Goal: Task Accomplishment & Management: Complete application form

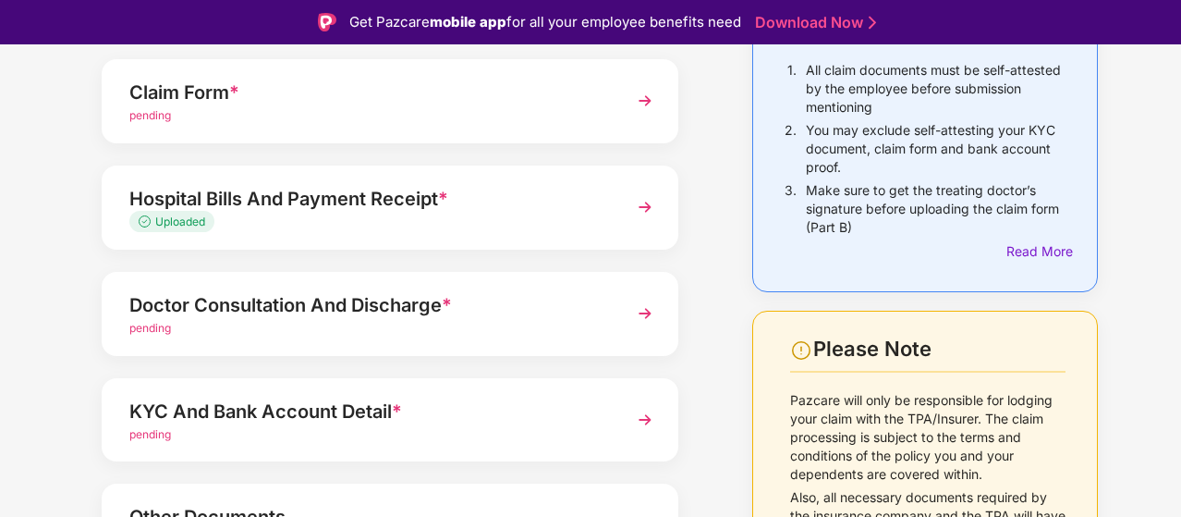
scroll to position [48, 0]
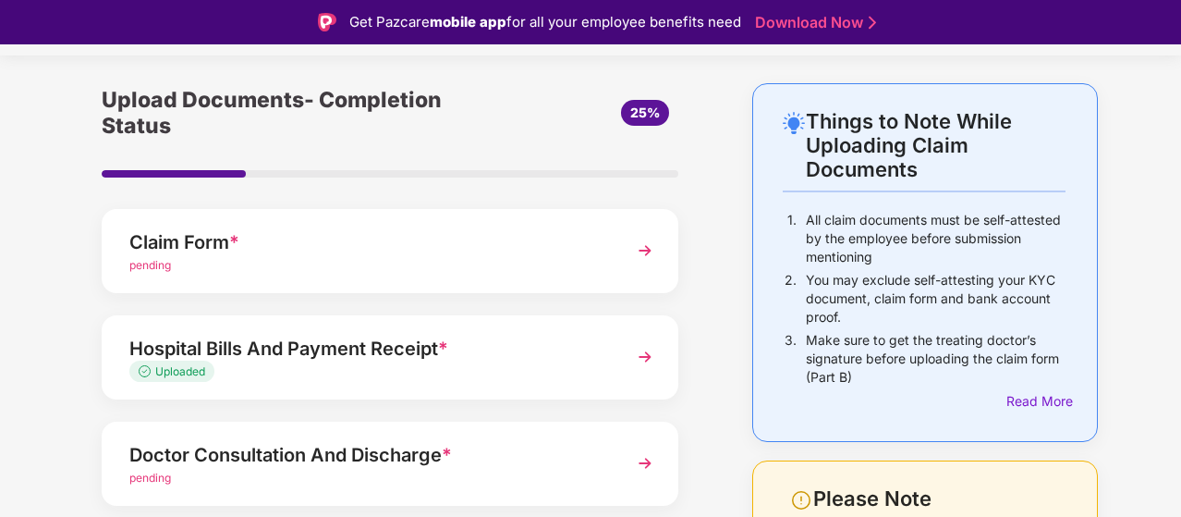
click at [419, 263] on div "pending" at bounding box center [368, 266] width 478 height 18
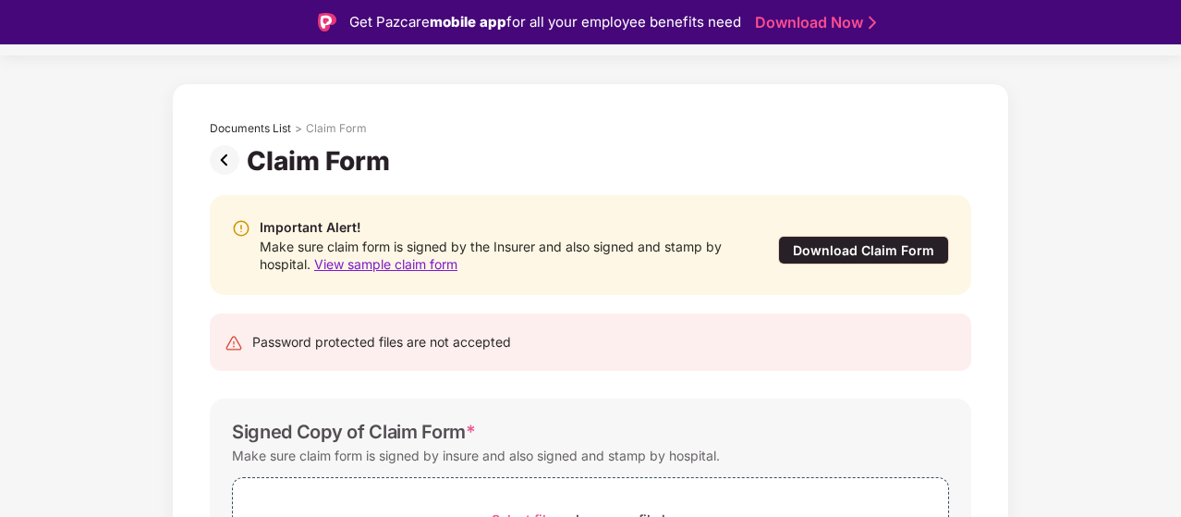
click at [858, 240] on div "Download Claim Form" at bounding box center [863, 250] width 171 height 29
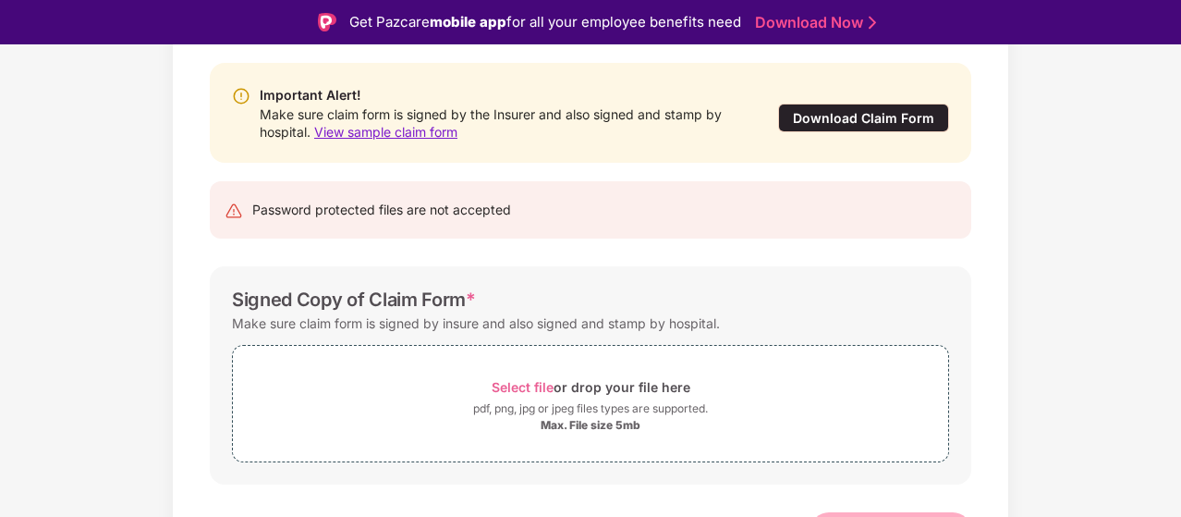
scroll to position [213, 0]
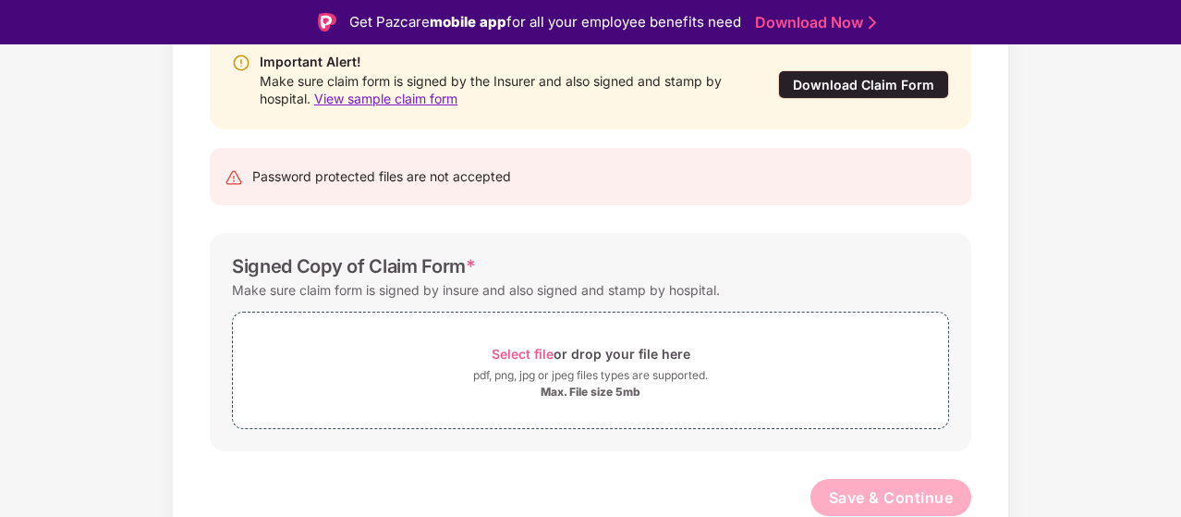
click at [460, 185] on div "Password protected files are not accepted" at bounding box center [381, 176] width 259 height 20
drag, startPoint x: 464, startPoint y: 203, endPoint x: 406, endPoint y: 230, distance: 64.1
click at [406, 230] on div "Important Alert! Make sure claim form is signed by the Insurer and also signed …" at bounding box center [590, 282] width 817 height 542
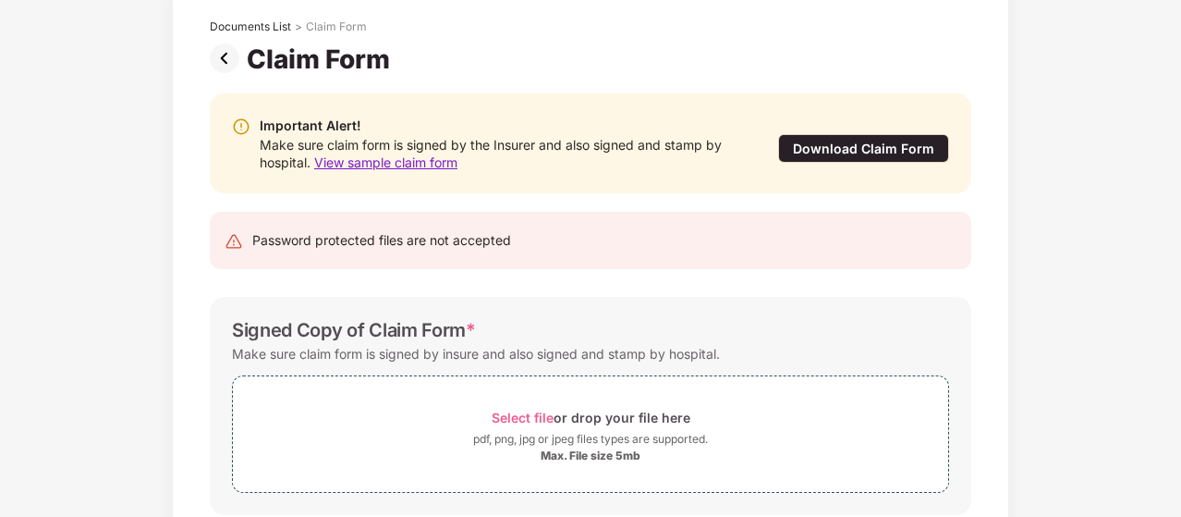
scroll to position [0, 0]
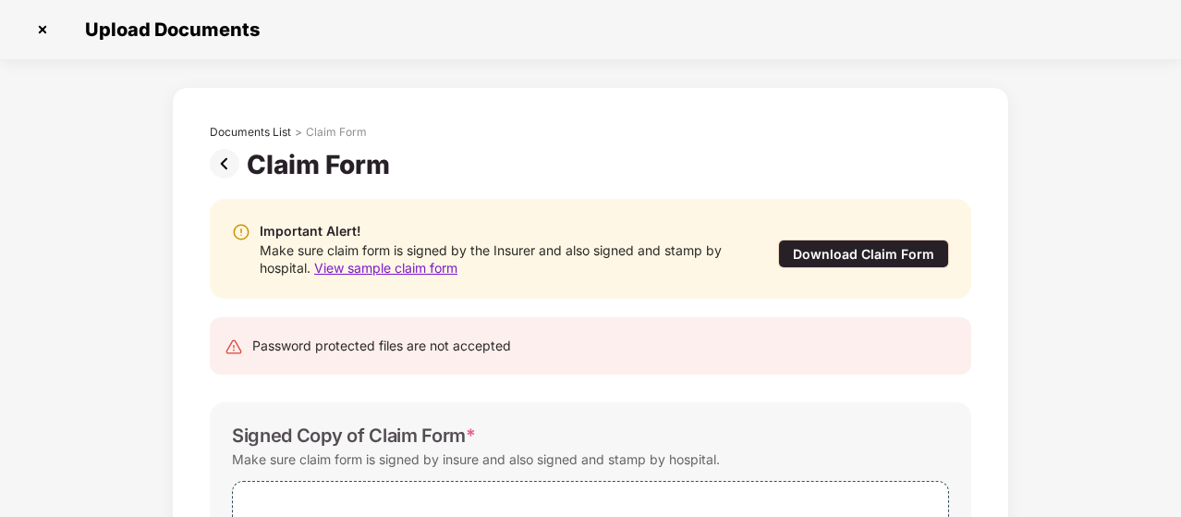
click at [226, 160] on img at bounding box center [228, 164] width 37 height 30
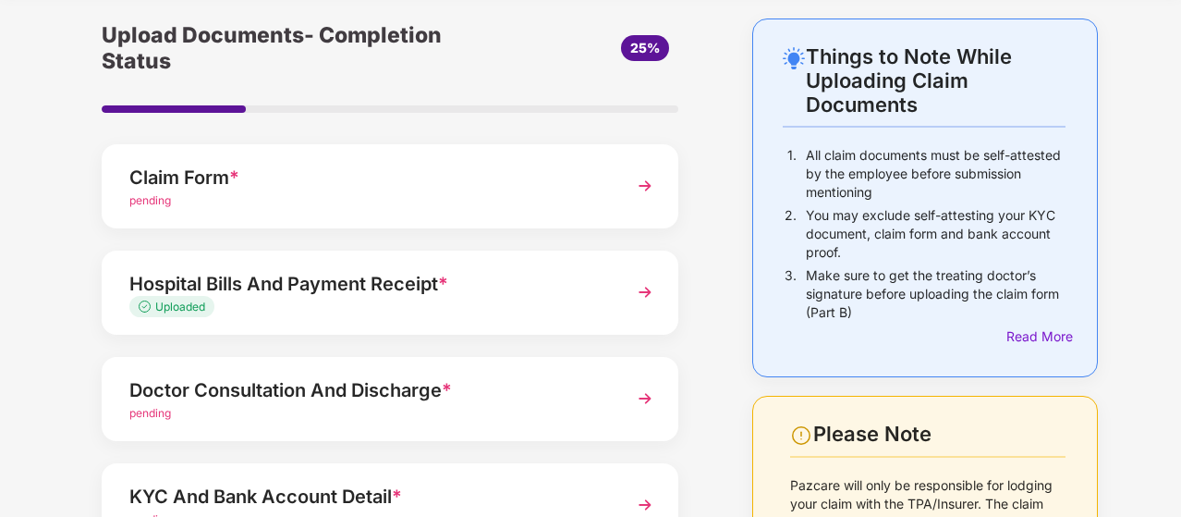
scroll to position [185, 0]
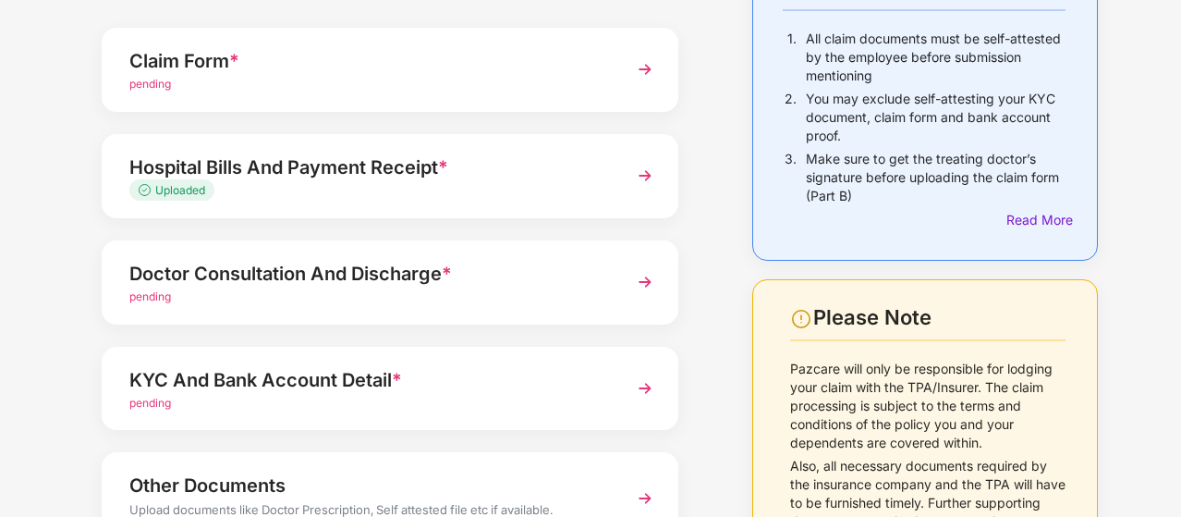
click at [591, 177] on div "Hospital Bills And Payment Receipt *" at bounding box center [368, 167] width 478 height 30
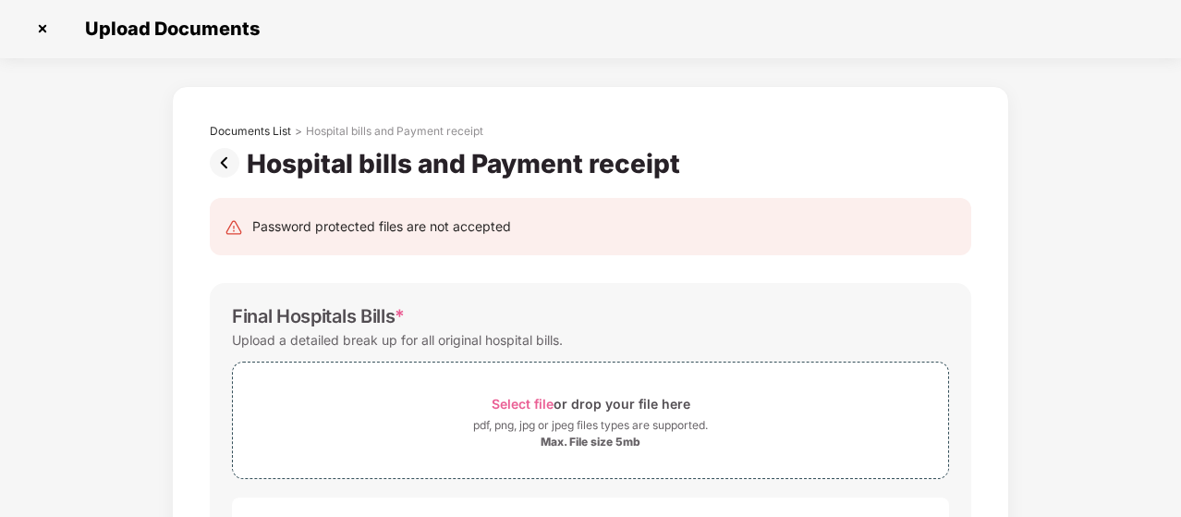
scroll to position [0, 0]
click at [43, 33] on img at bounding box center [43, 30] width 30 height 30
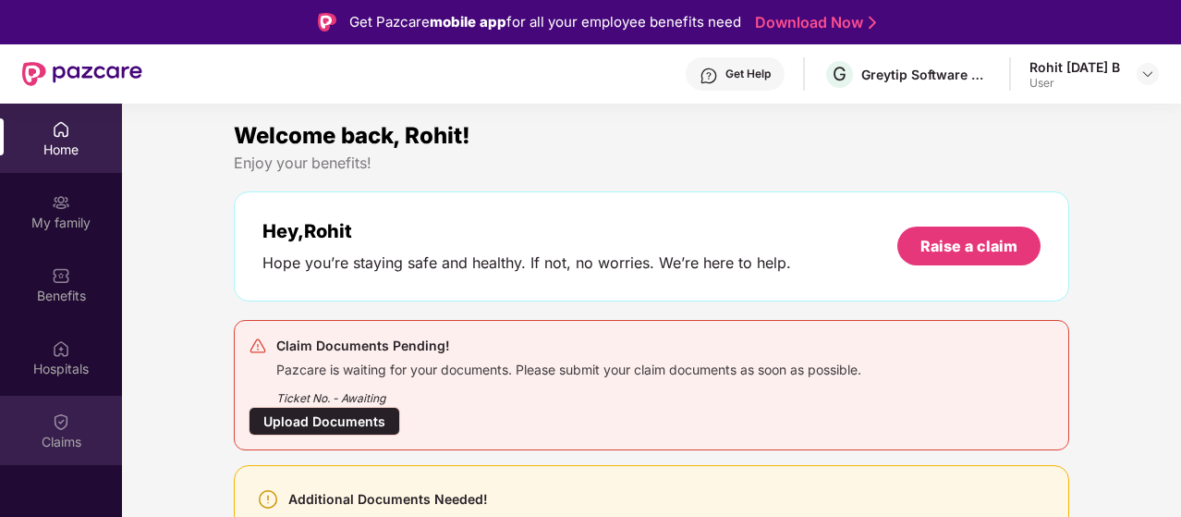
click at [64, 419] on img at bounding box center [61, 421] width 18 height 18
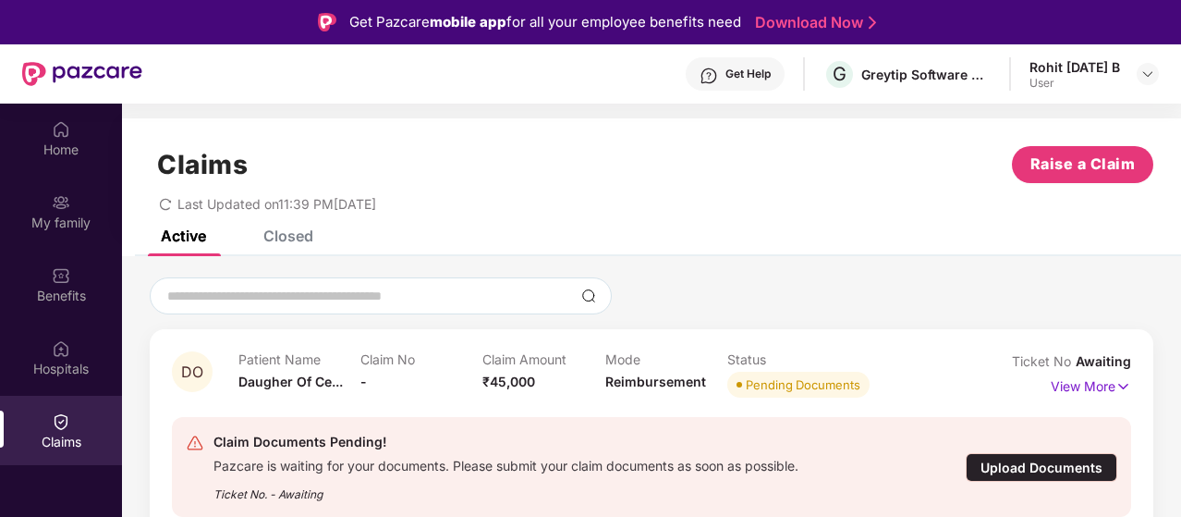
click at [292, 233] on div "Closed" at bounding box center [288, 235] width 50 height 18
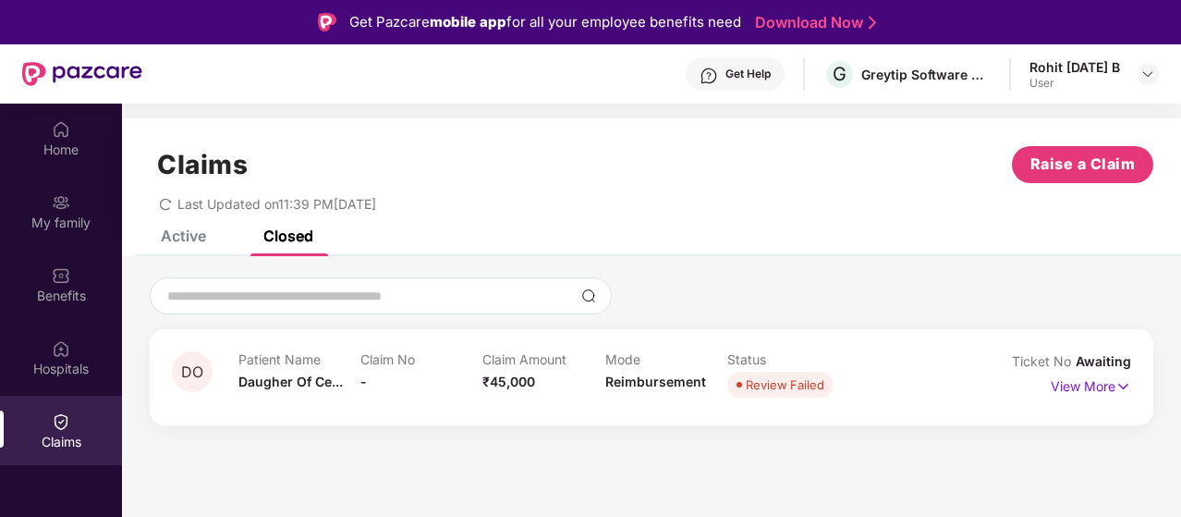
click at [170, 216] on div "Claims Raise a Claim Last Updated on 11:39 PM[DATE]" at bounding box center [651, 174] width 1059 height 112
click at [179, 226] on div "Claims Raise a Claim Last Updated on 11:39 PM[DATE]" at bounding box center [651, 174] width 1059 height 112
click at [200, 239] on div "Active" at bounding box center [183, 235] width 45 height 18
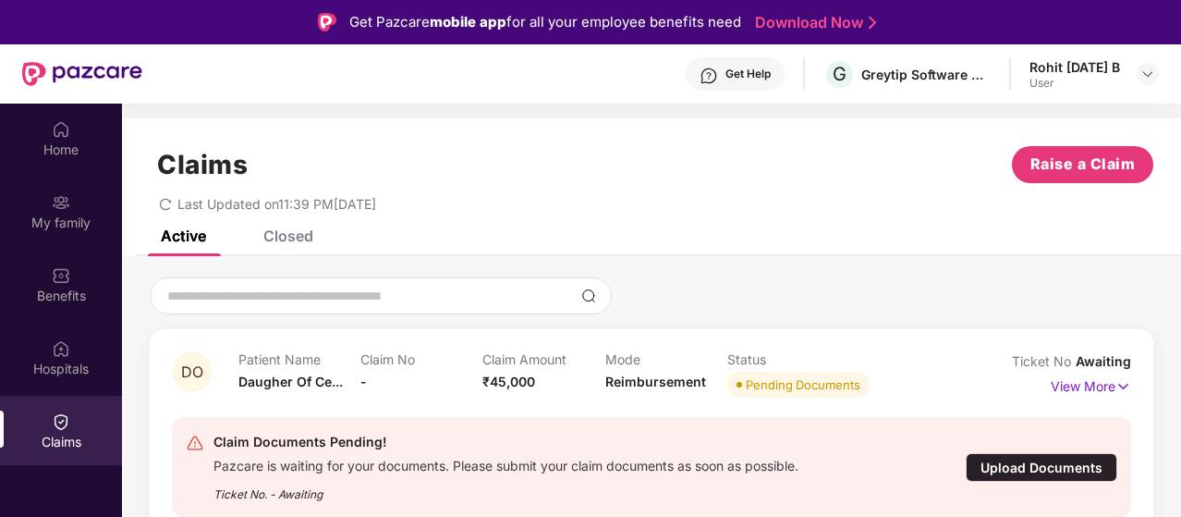
click at [262, 236] on div "Closed" at bounding box center [275, 235] width 78 height 18
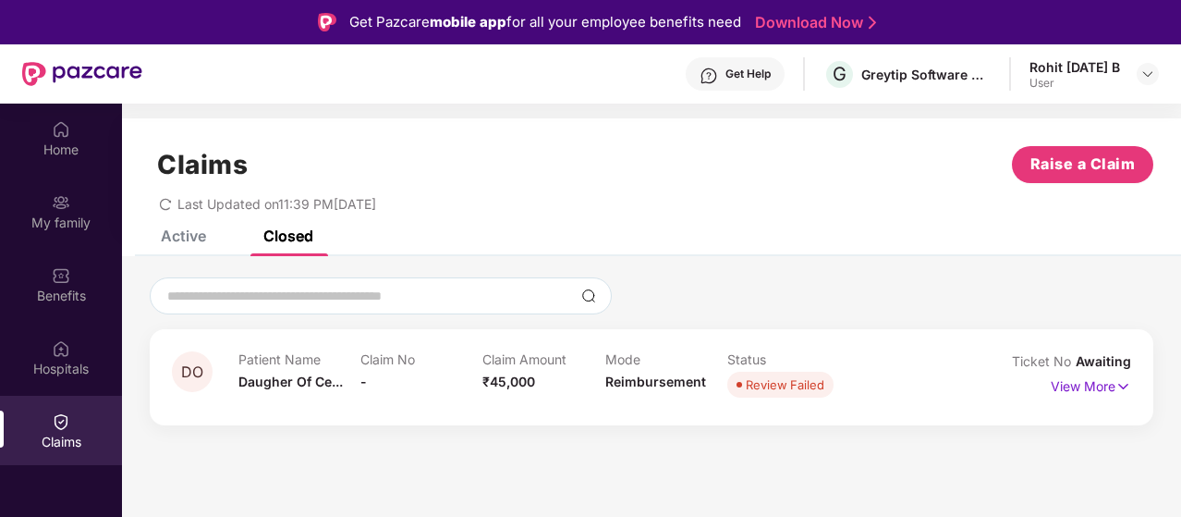
click at [321, 361] on p "Patient Name" at bounding box center [299, 359] width 122 height 16
click at [1081, 383] on p "View More" at bounding box center [1091, 384] width 80 height 25
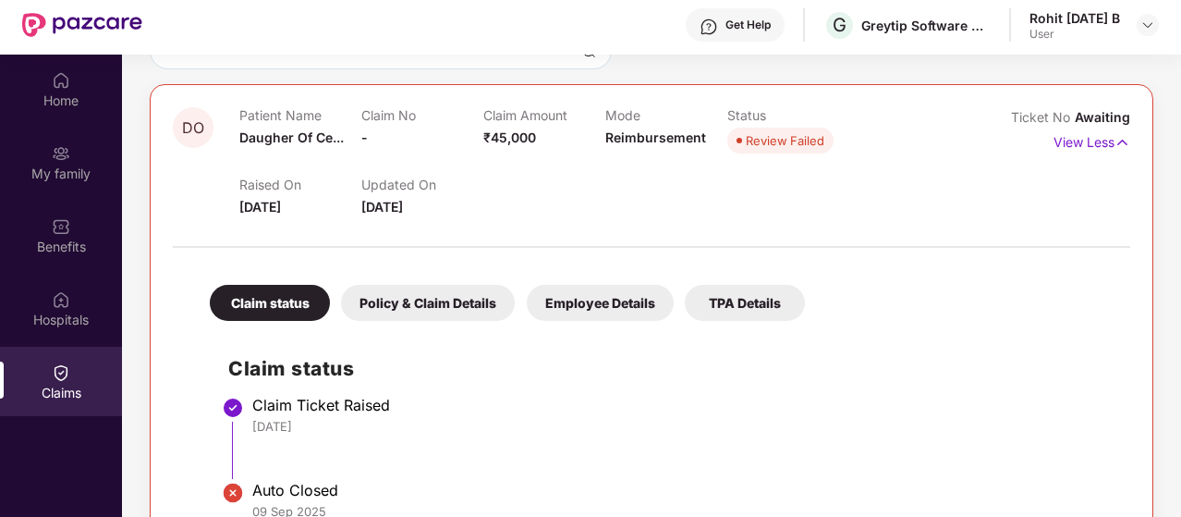
scroll to position [104, 0]
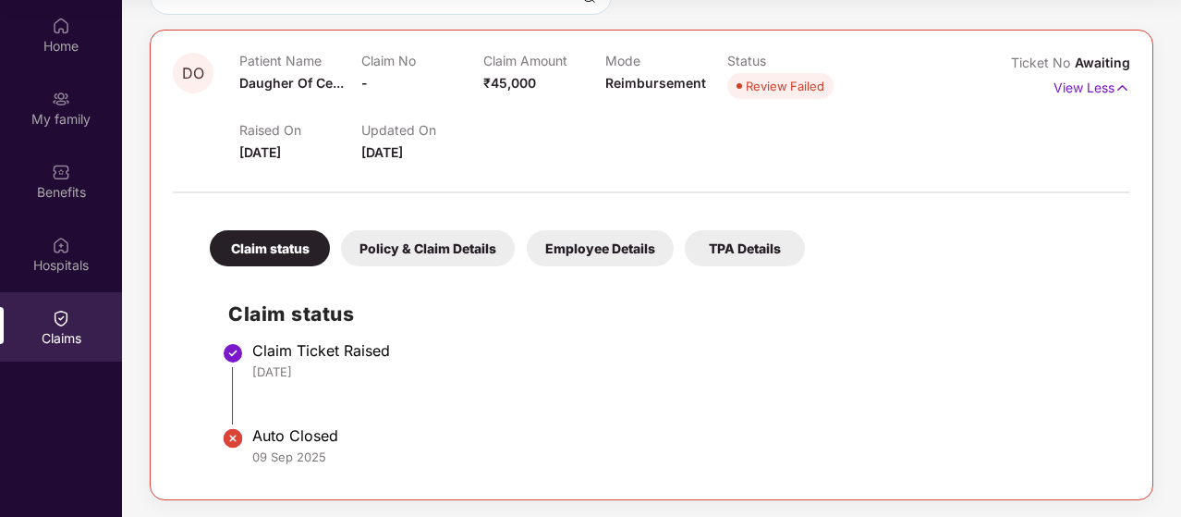
click at [408, 243] on div "Policy & Claim Details" at bounding box center [428, 248] width 174 height 36
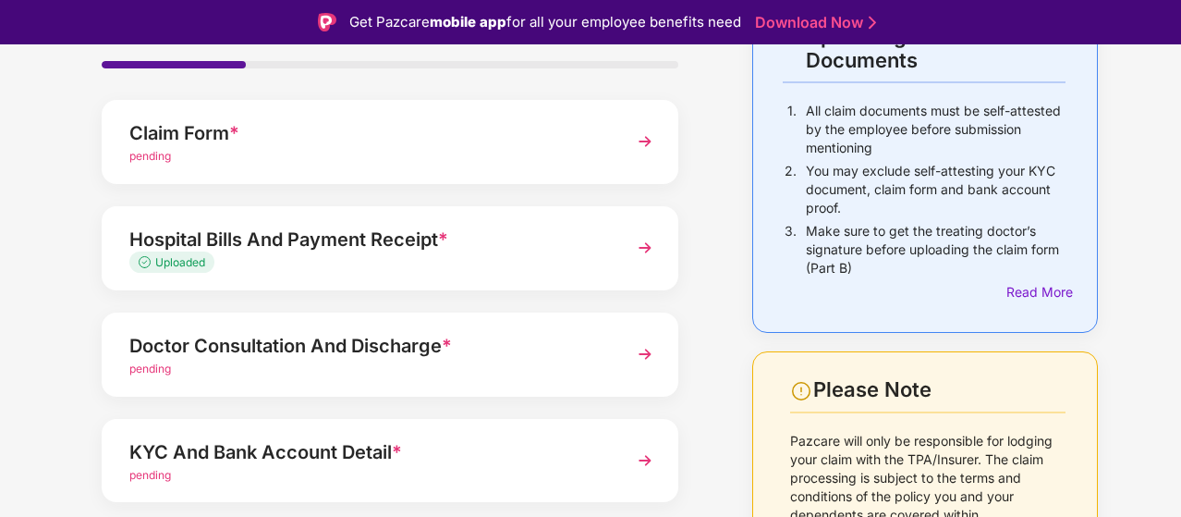
scroll to position [185, 0]
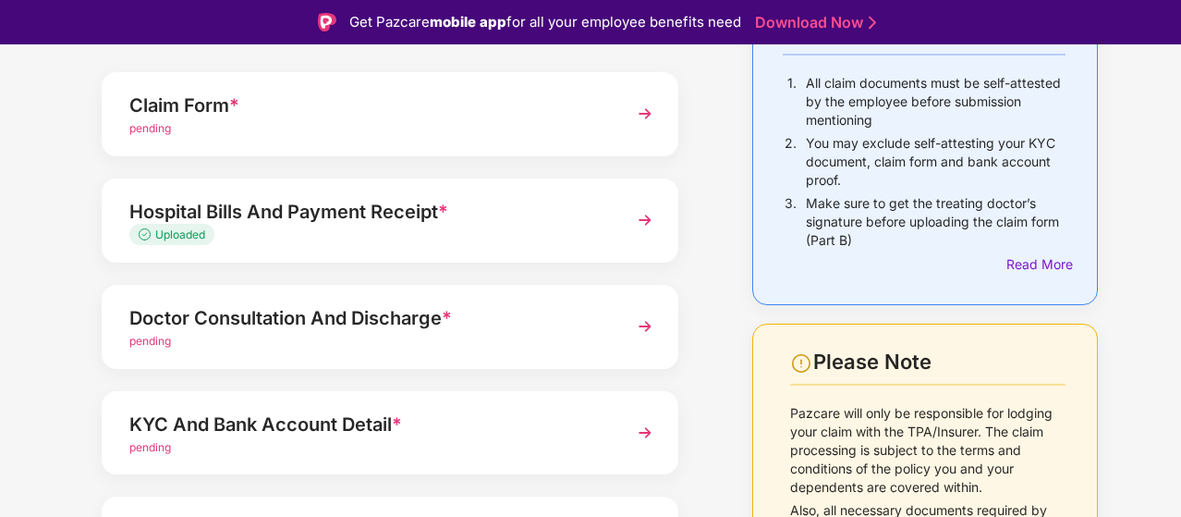
click at [501, 317] on div "Doctor Consultation And Discharge *" at bounding box center [368, 318] width 478 height 30
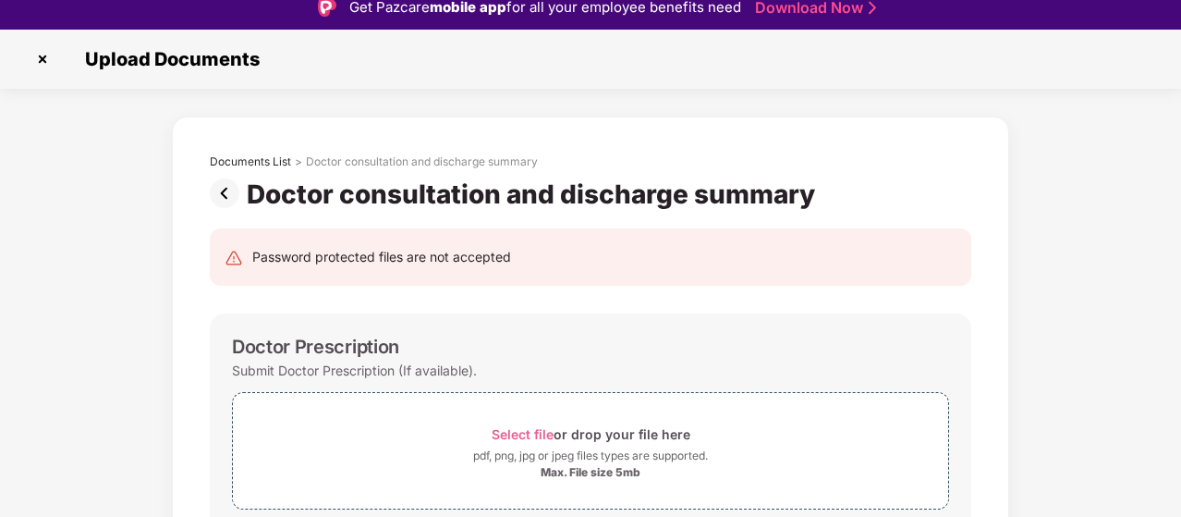
scroll to position [0, 0]
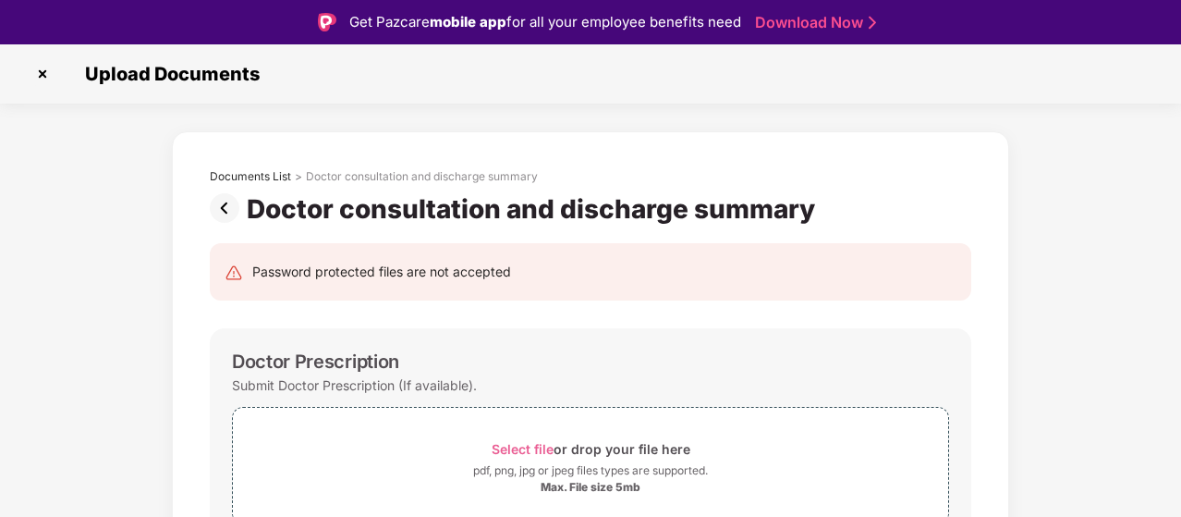
click at [226, 202] on img at bounding box center [228, 208] width 37 height 30
